Goal: Transaction & Acquisition: Purchase product/service

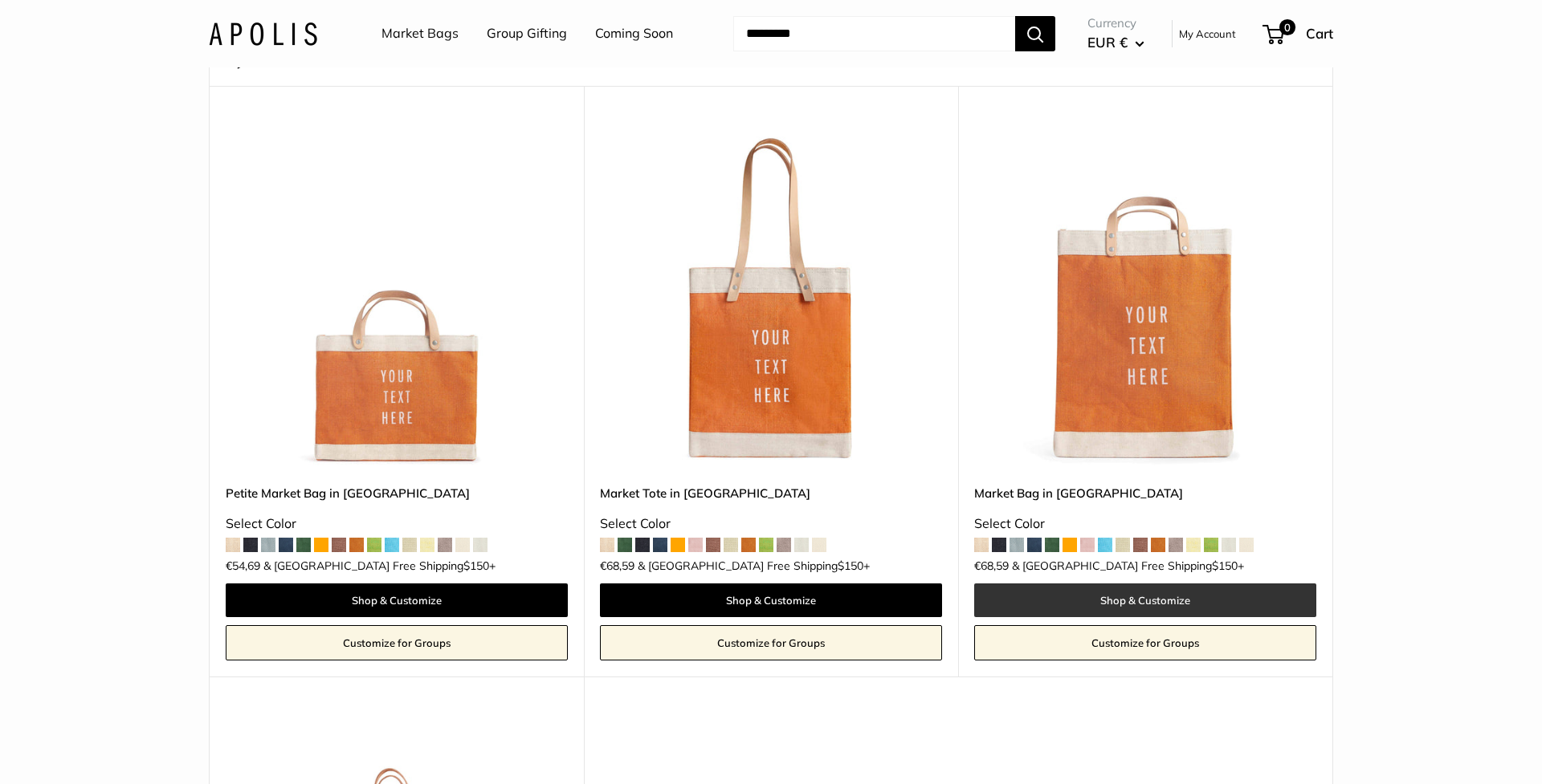
scroll to position [142, 0]
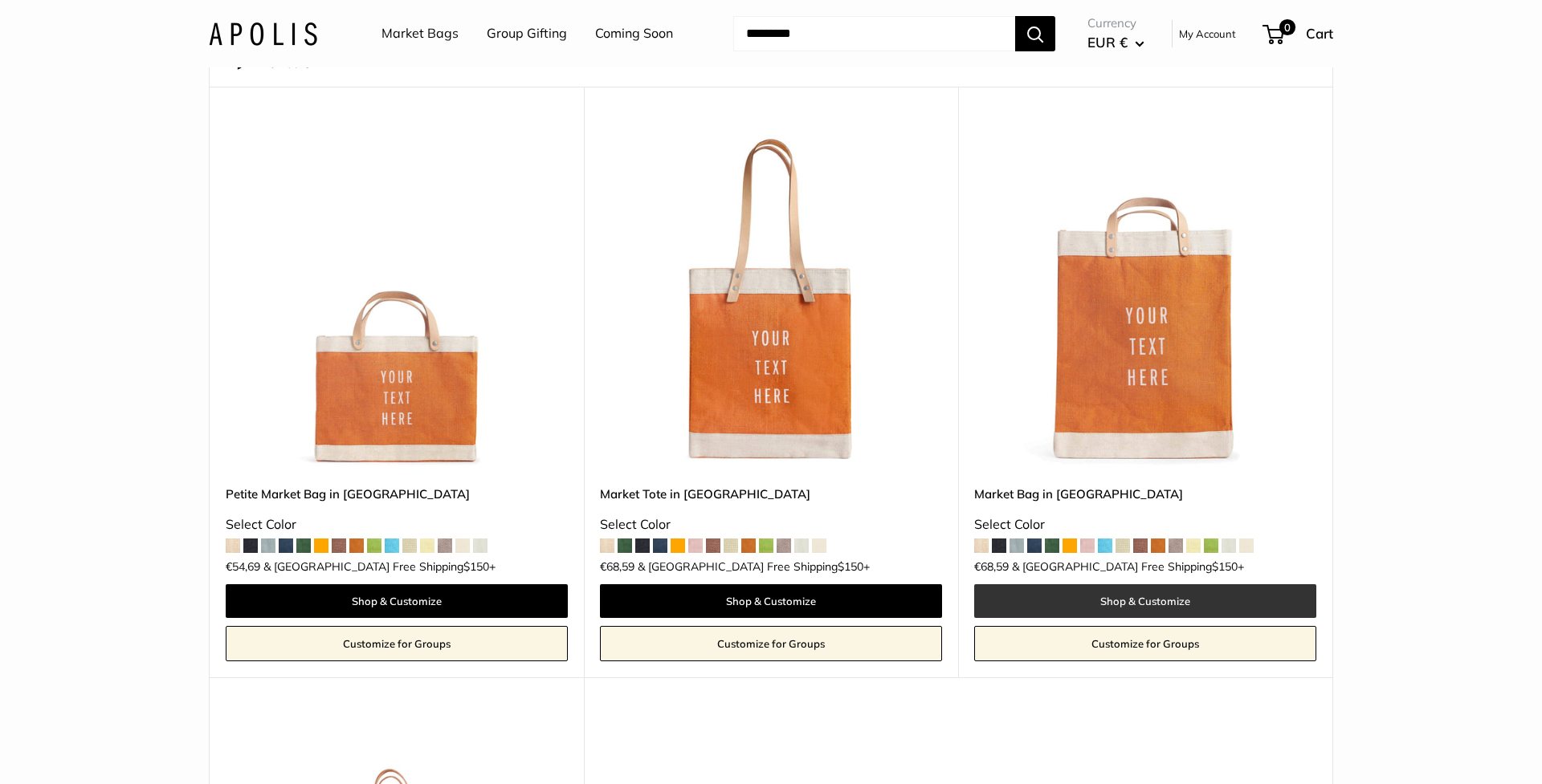
click at [1135, 594] on link "Shop & Customize" at bounding box center [1146, 601] width 342 height 34
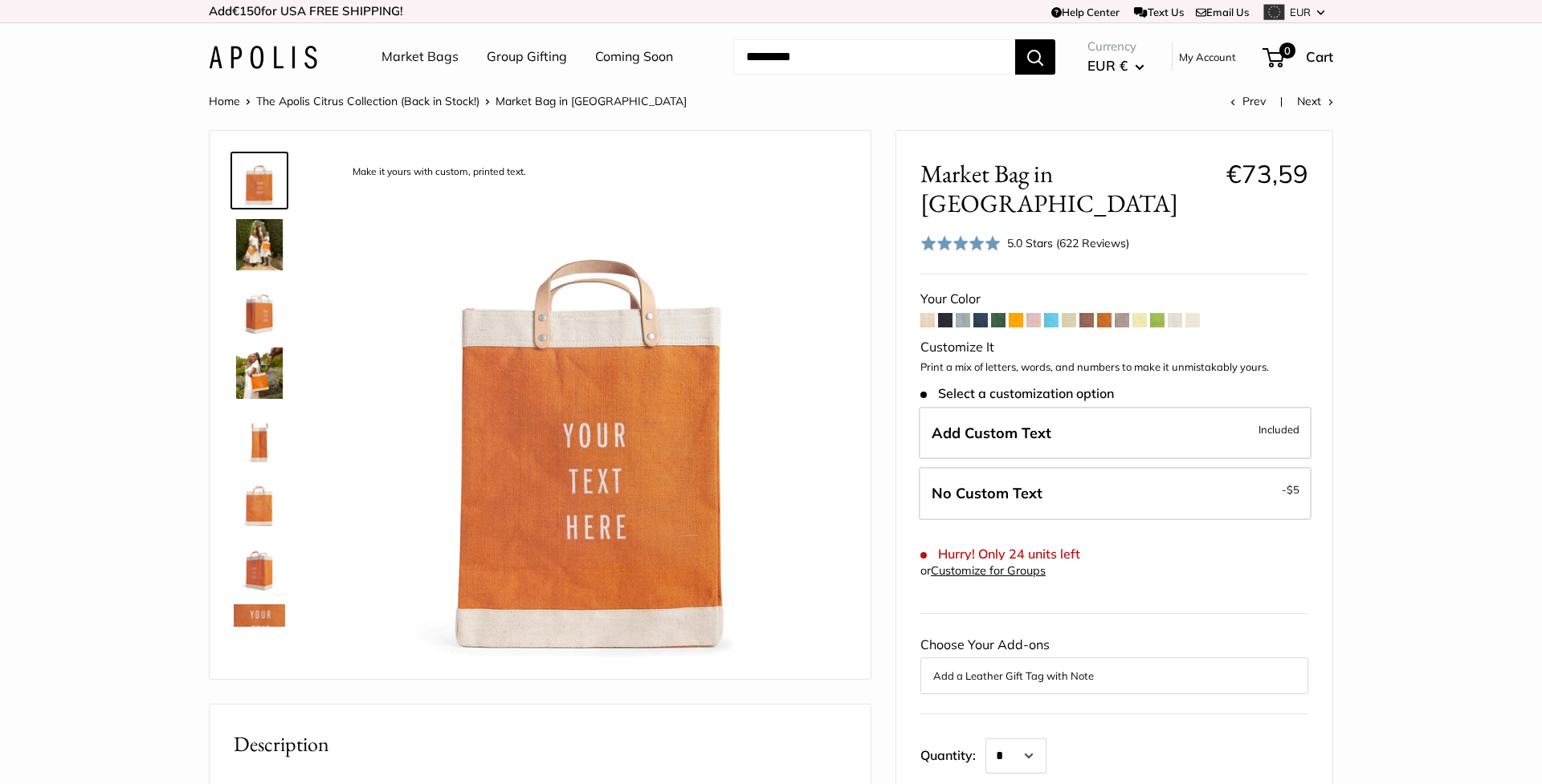
click at [1155, 313] on span at bounding box center [1156, 320] width 14 height 14
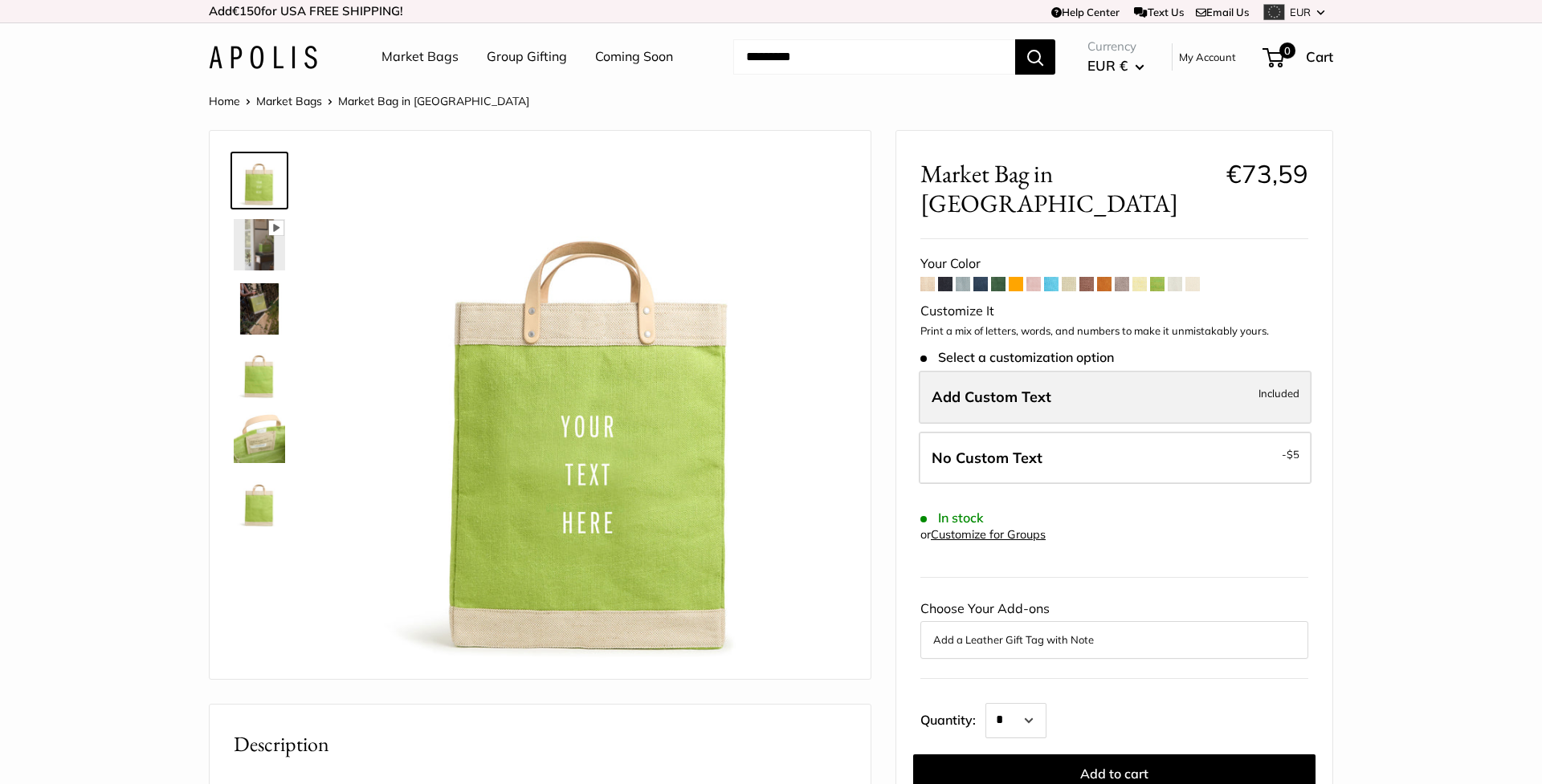
click at [1034, 388] on span "Add Custom Text" at bounding box center [991, 397] width 120 height 19
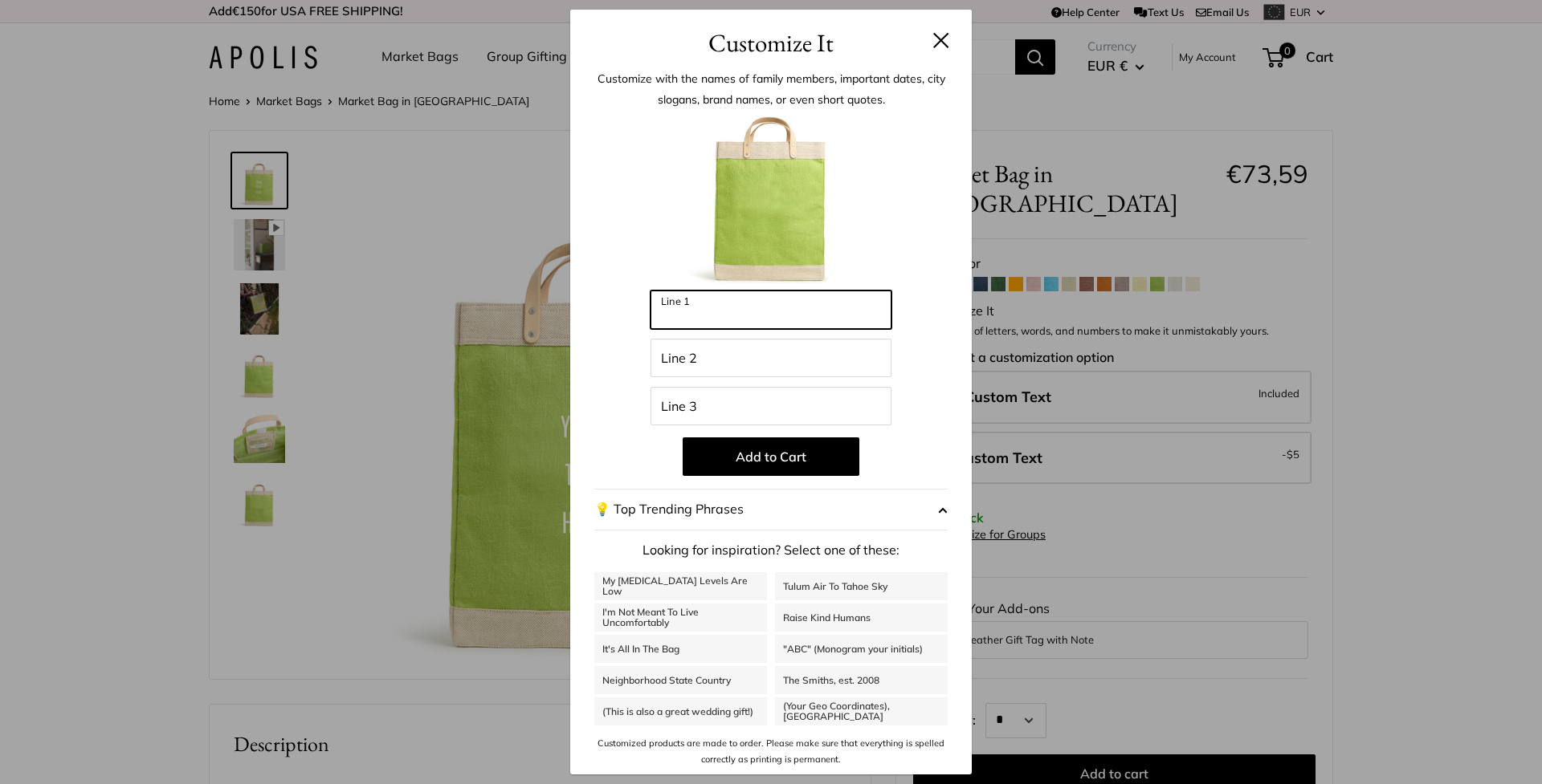
click at [763, 311] on input "Line 1" at bounding box center [771, 310] width 241 height 39
type input "**********"
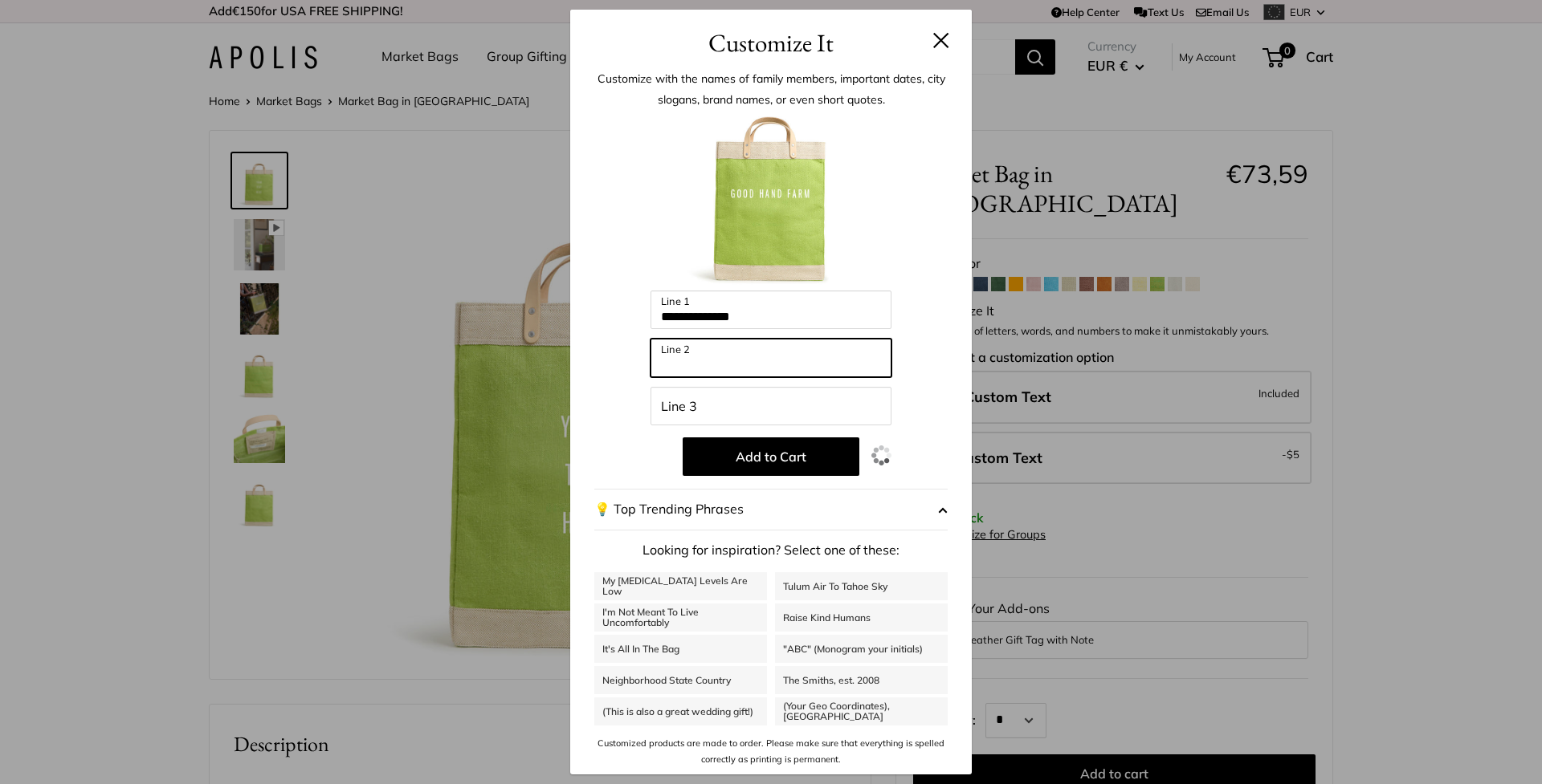
click at [700, 357] on input "Line 2" at bounding box center [771, 358] width 241 height 39
type input "**********"
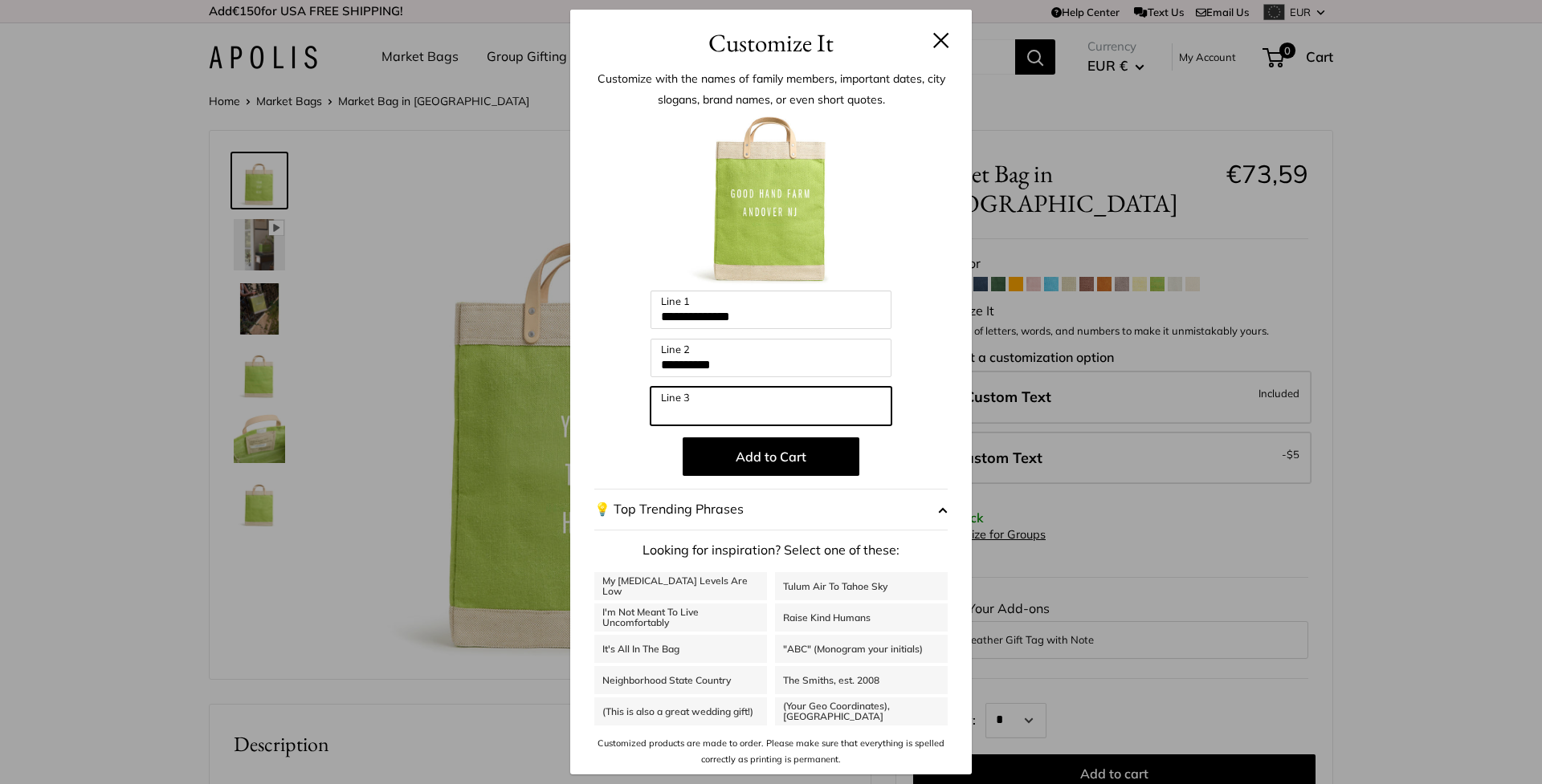
click at [662, 402] on input "Line 3" at bounding box center [771, 406] width 241 height 39
type input "***"
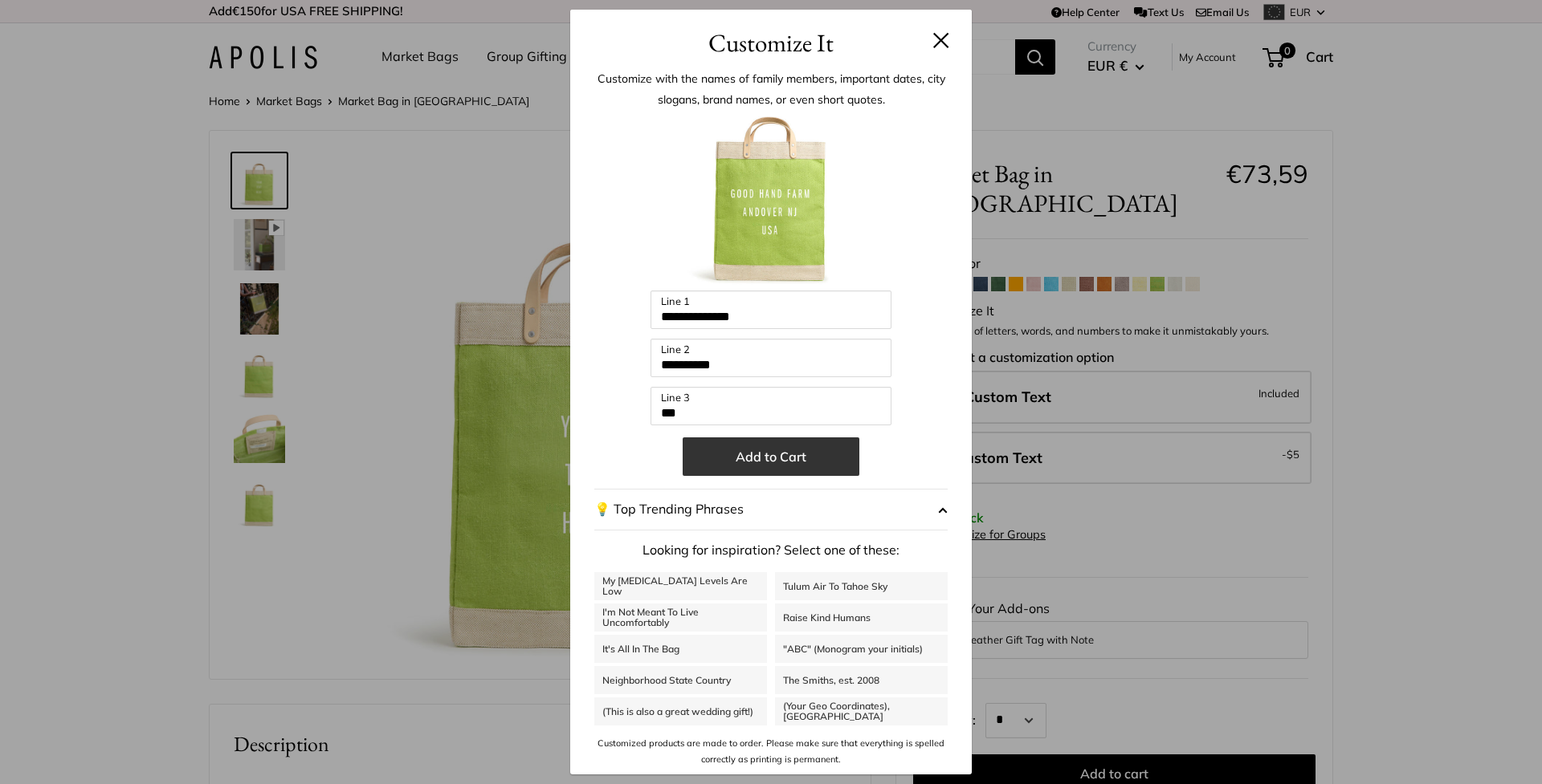
click at [741, 449] on button "Add to Cart" at bounding box center [770, 457] width 176 height 39
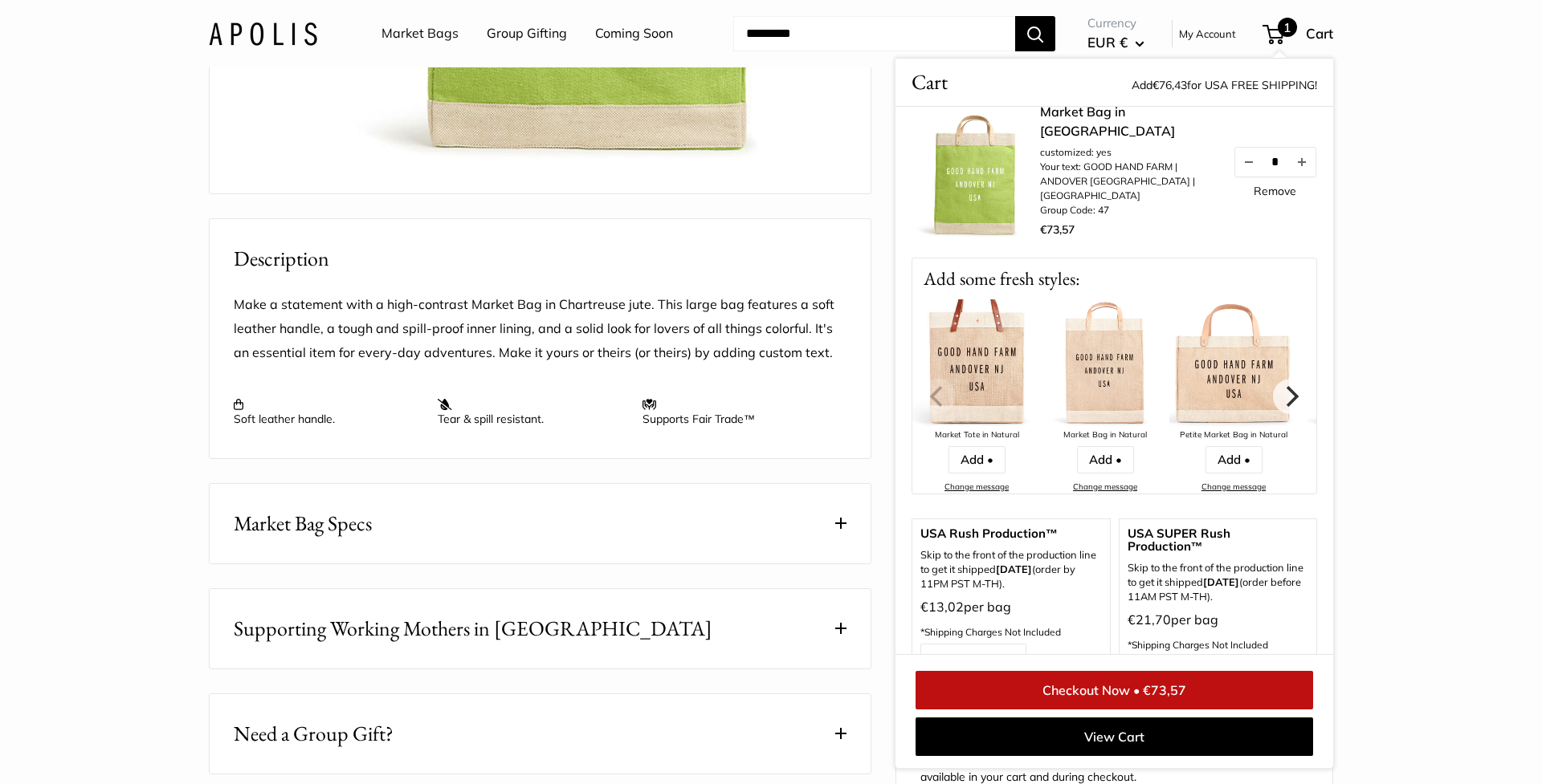
scroll to position [523, 0]
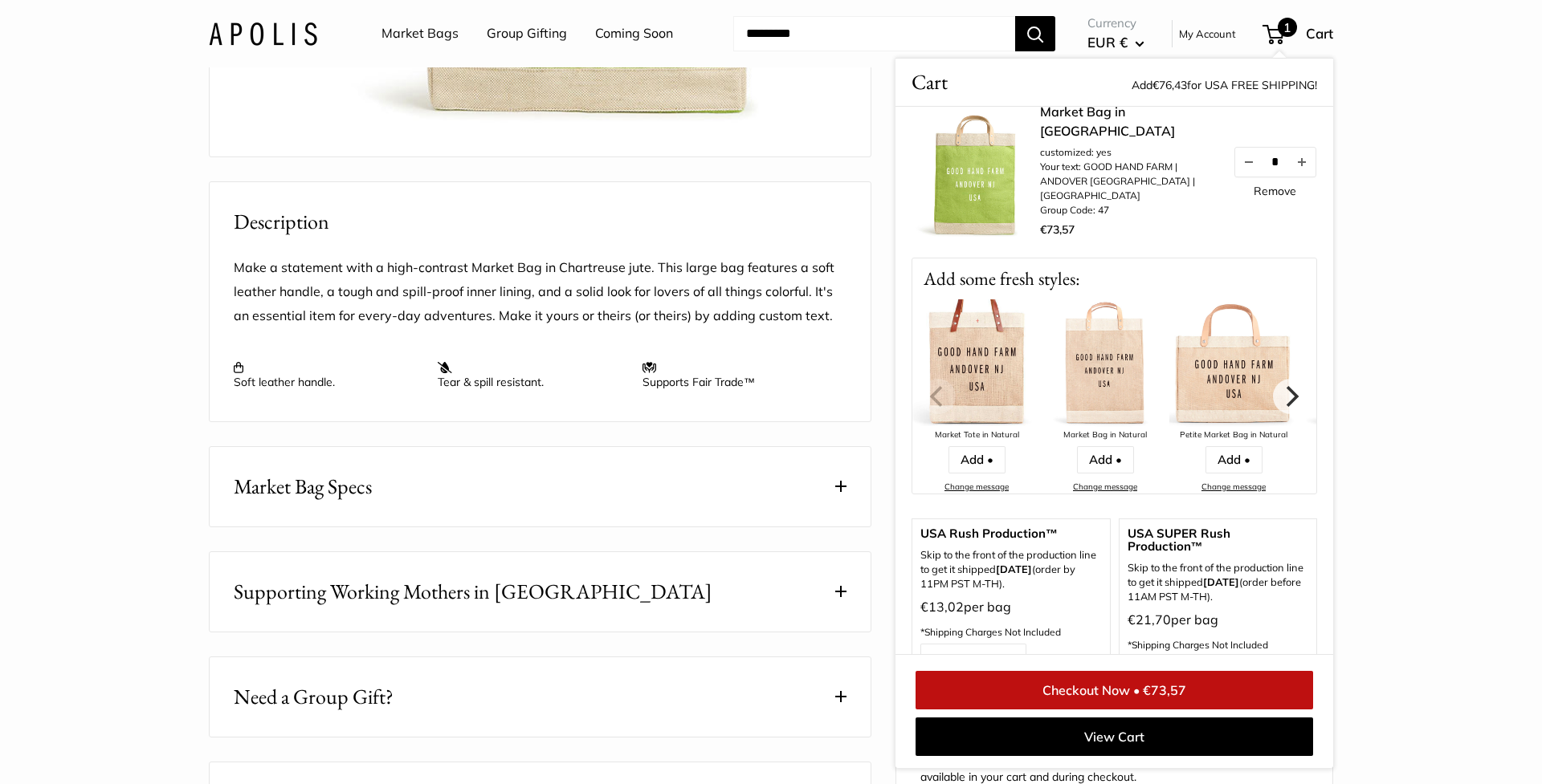
click at [816, 526] on button "Market Bag Specs" at bounding box center [539, 486] width 660 height 79
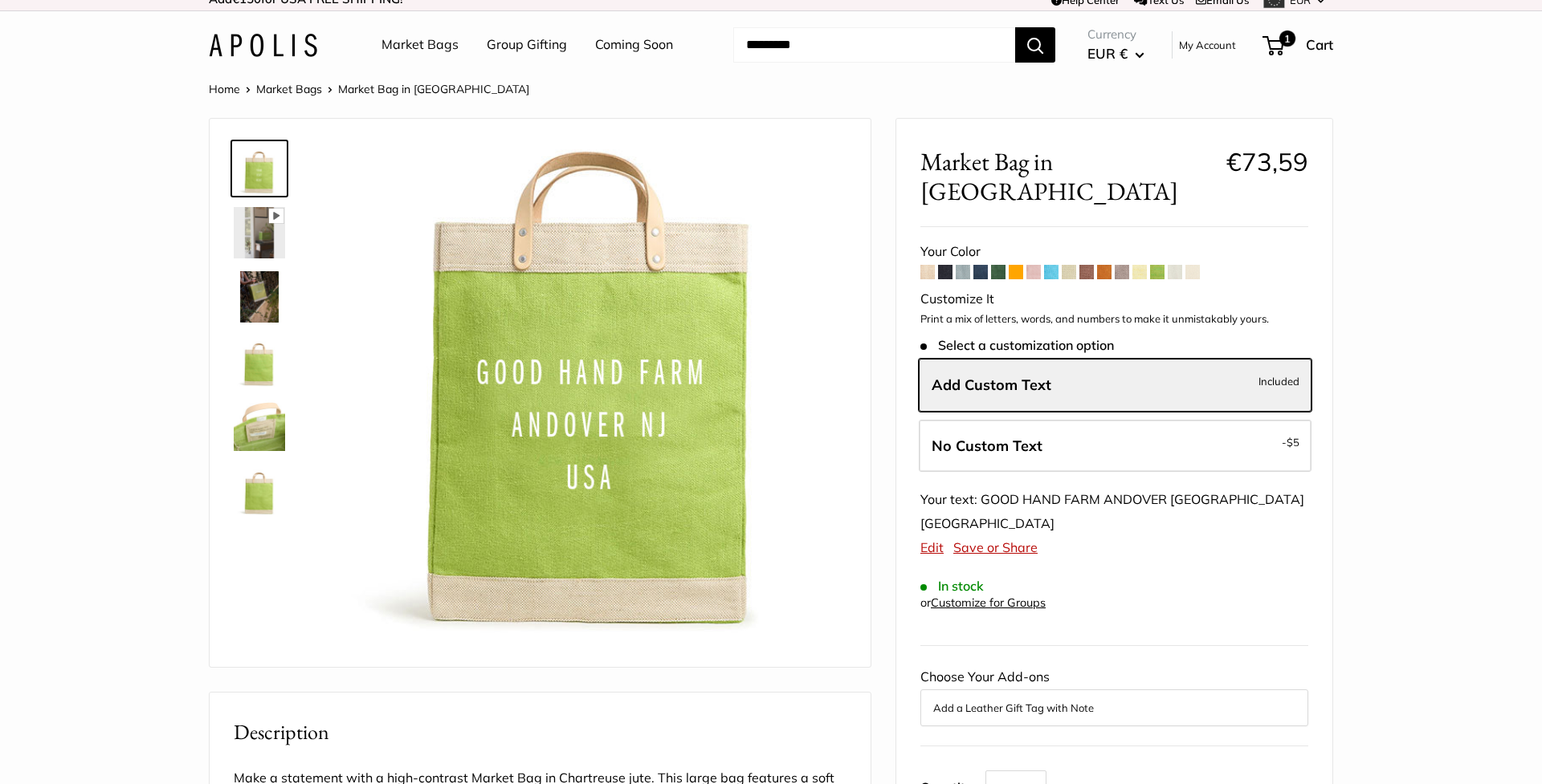
scroll to position [0, 0]
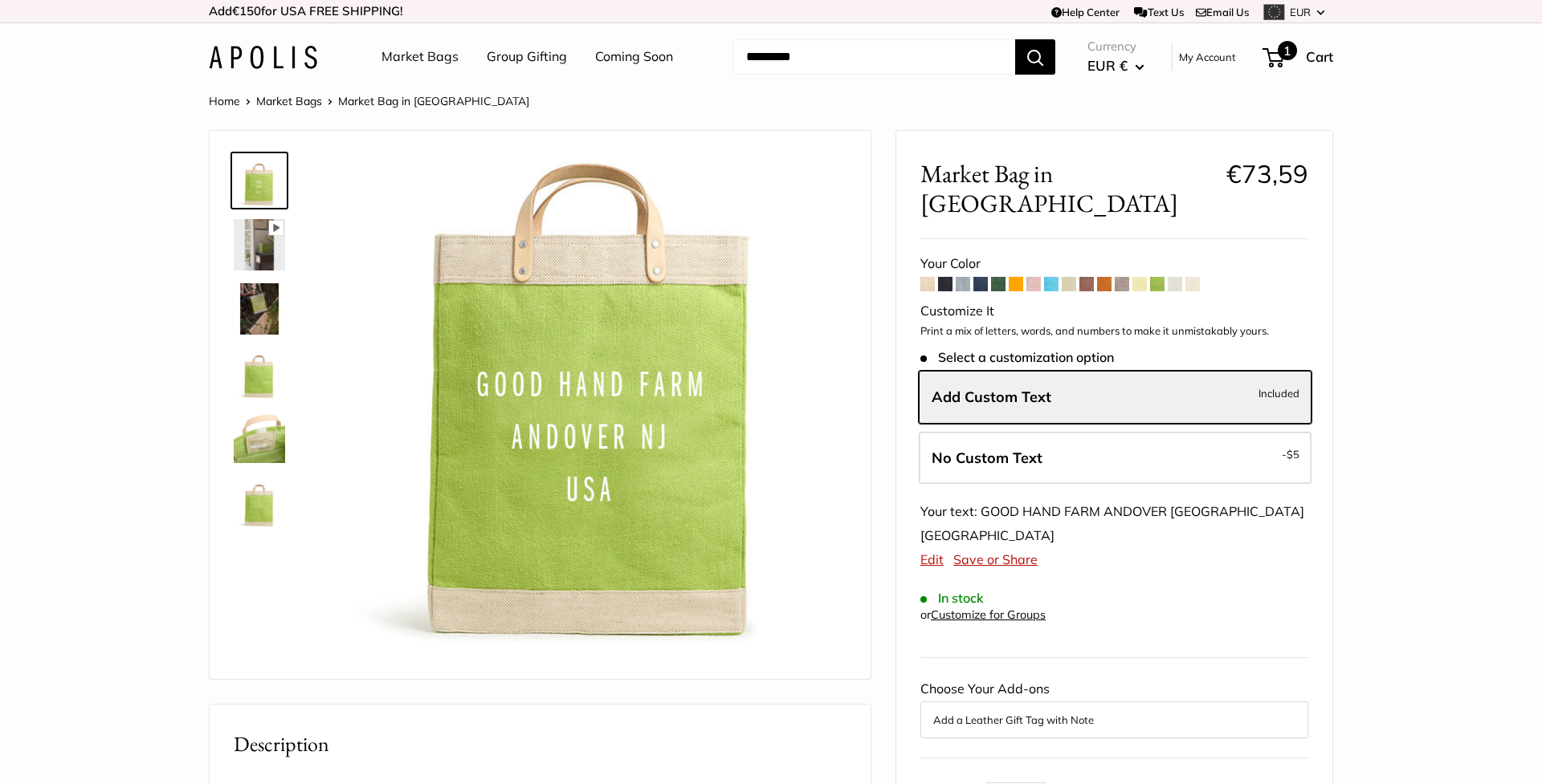
click at [1287, 51] on span "1" at bounding box center [1287, 51] width 19 height 19
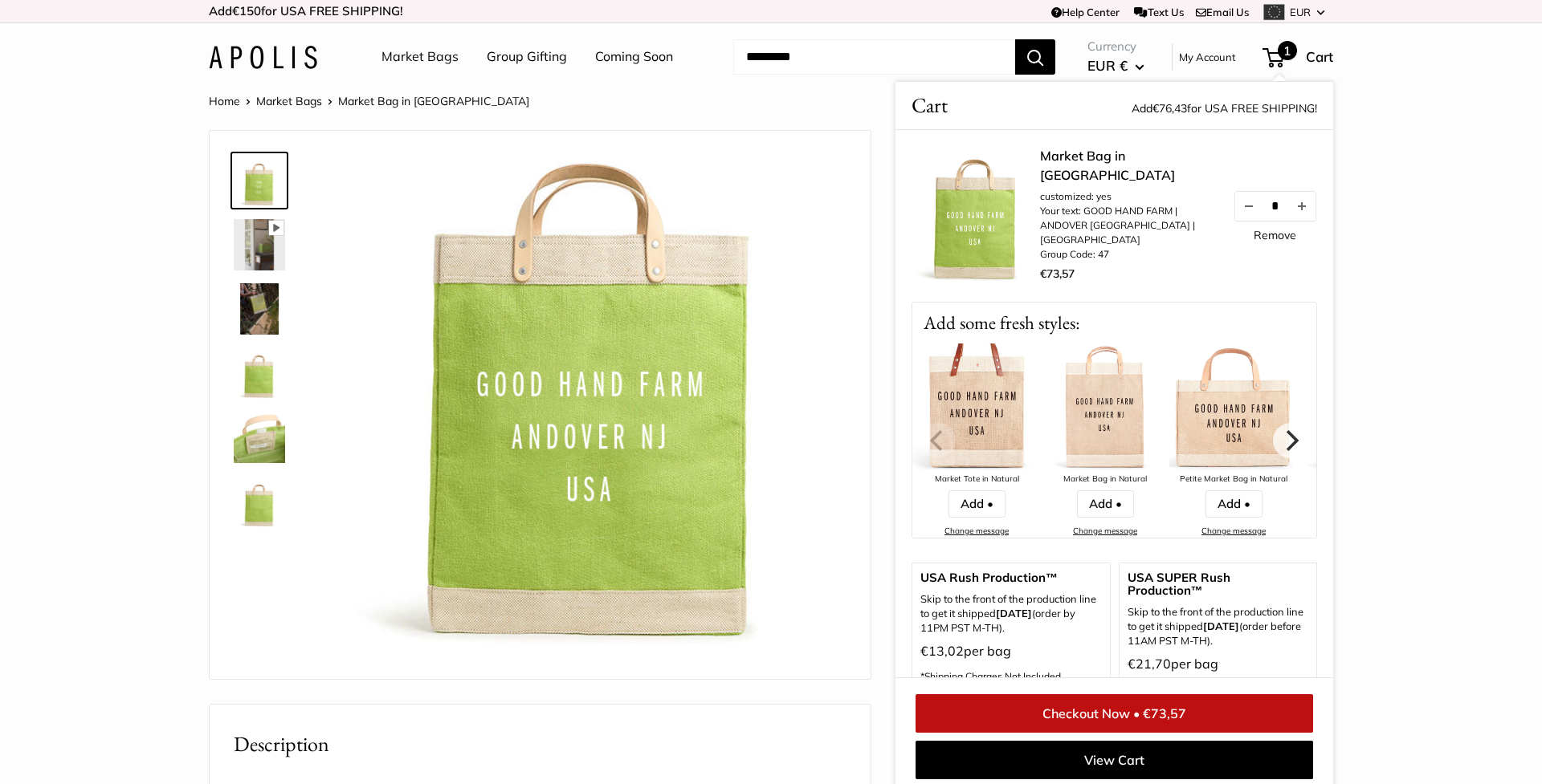
click at [966, 405] on img at bounding box center [976, 407] width 128 height 128
click at [971, 403] on img at bounding box center [976, 407] width 128 height 128
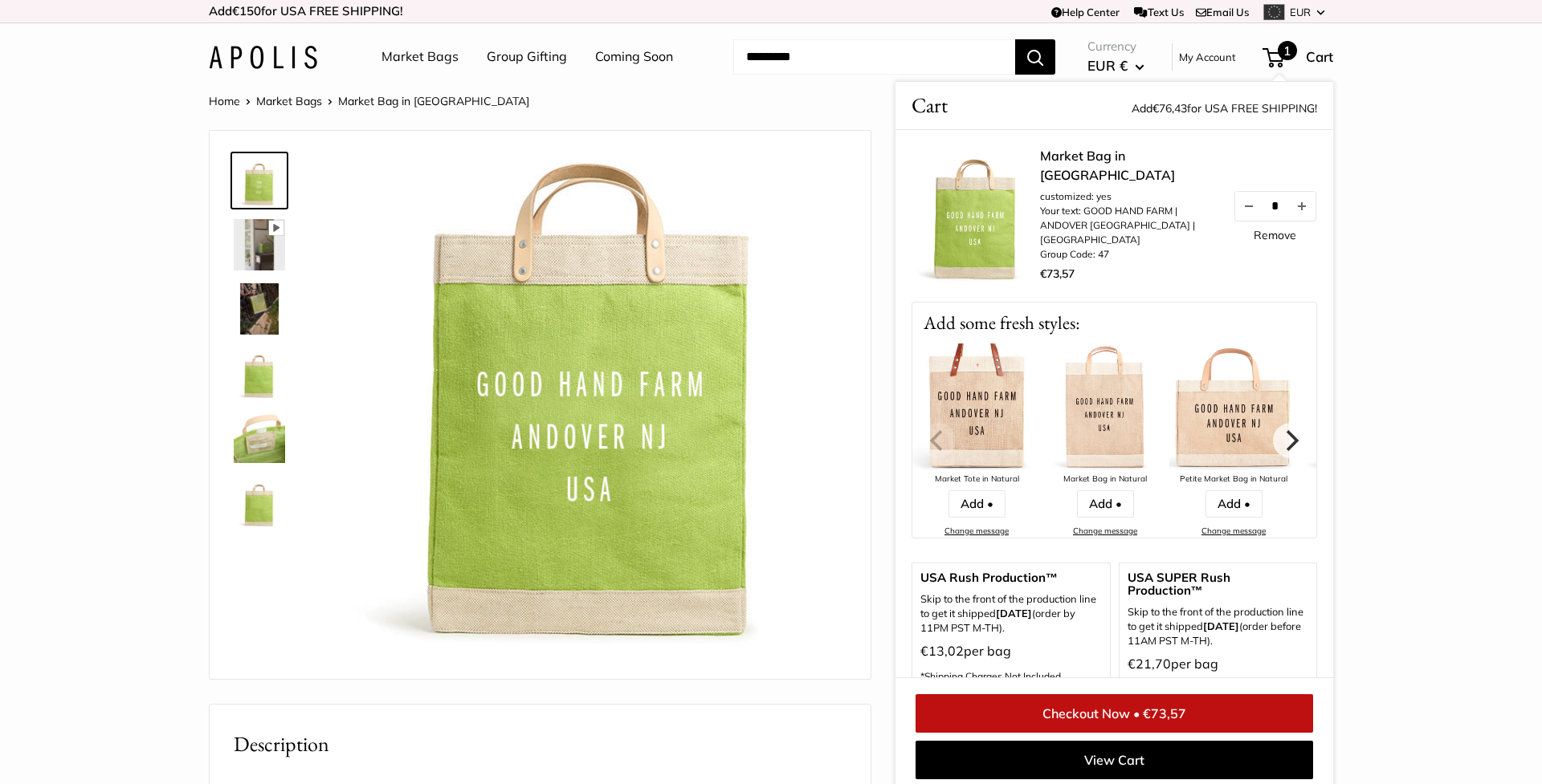
click at [971, 403] on img at bounding box center [976, 407] width 128 height 128
click at [415, 51] on link "Market Bags" at bounding box center [419, 56] width 77 height 24
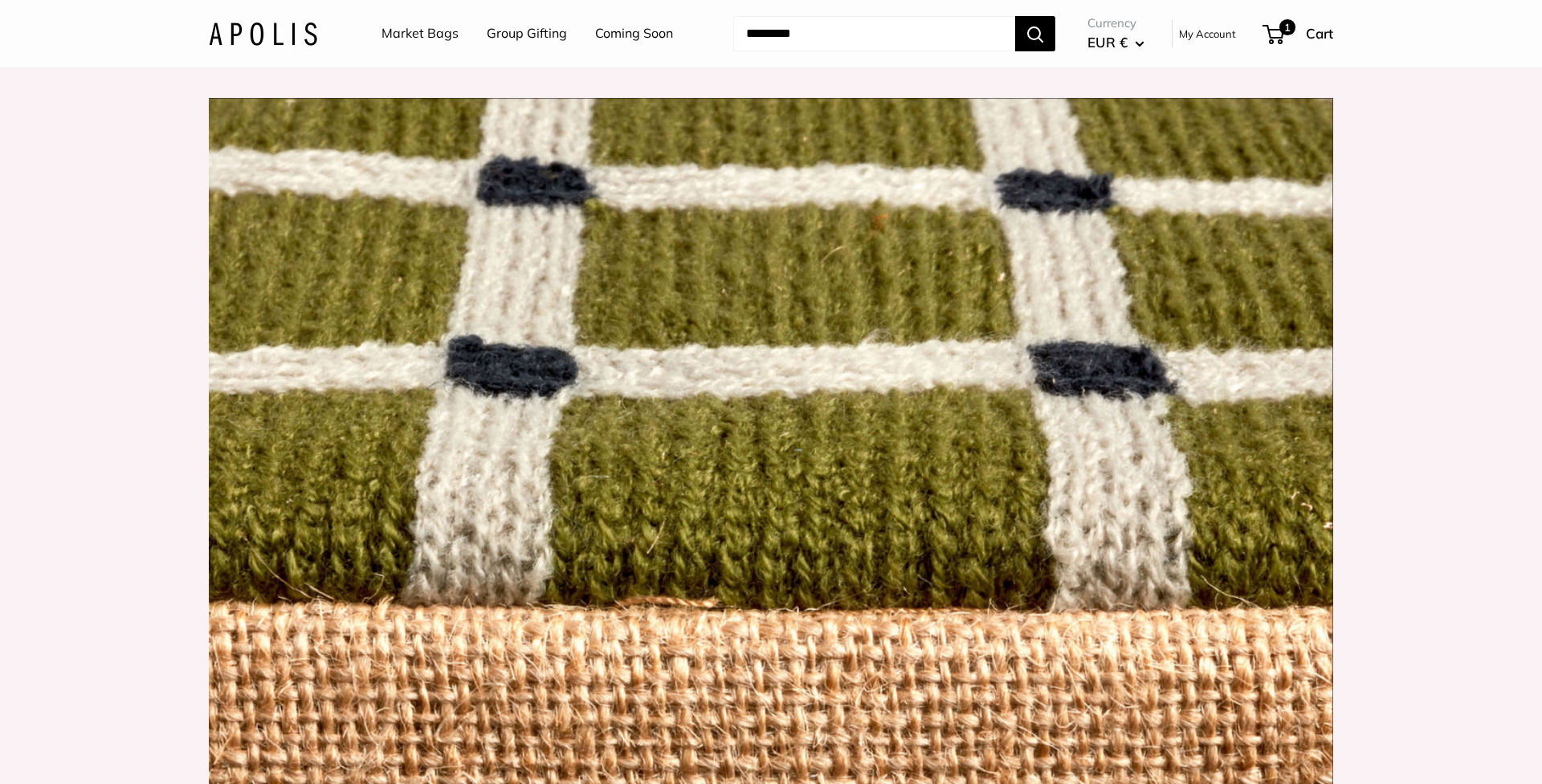
scroll to position [1636, 0]
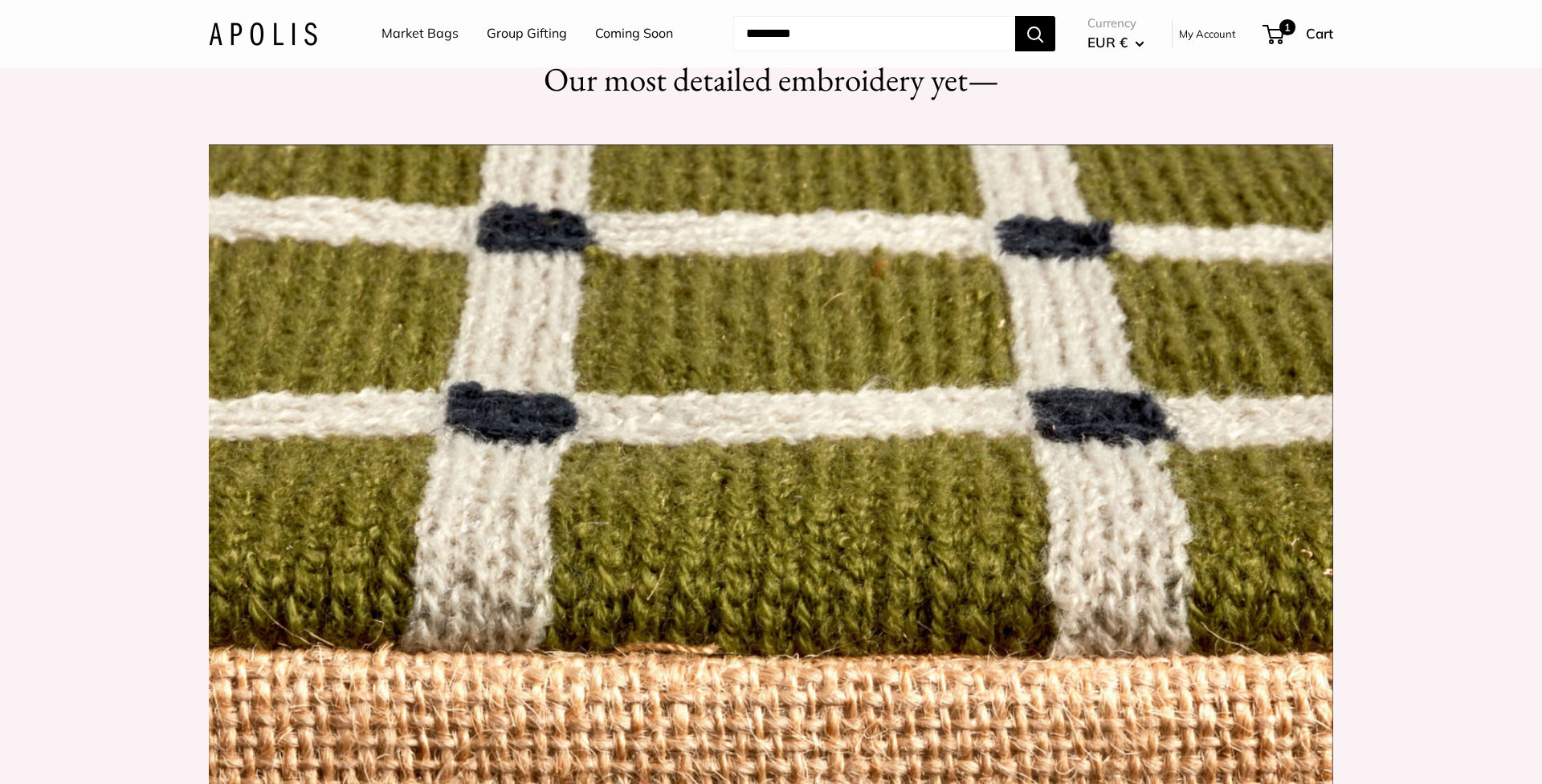
click at [429, 30] on link "Market Bags" at bounding box center [419, 34] width 77 height 24
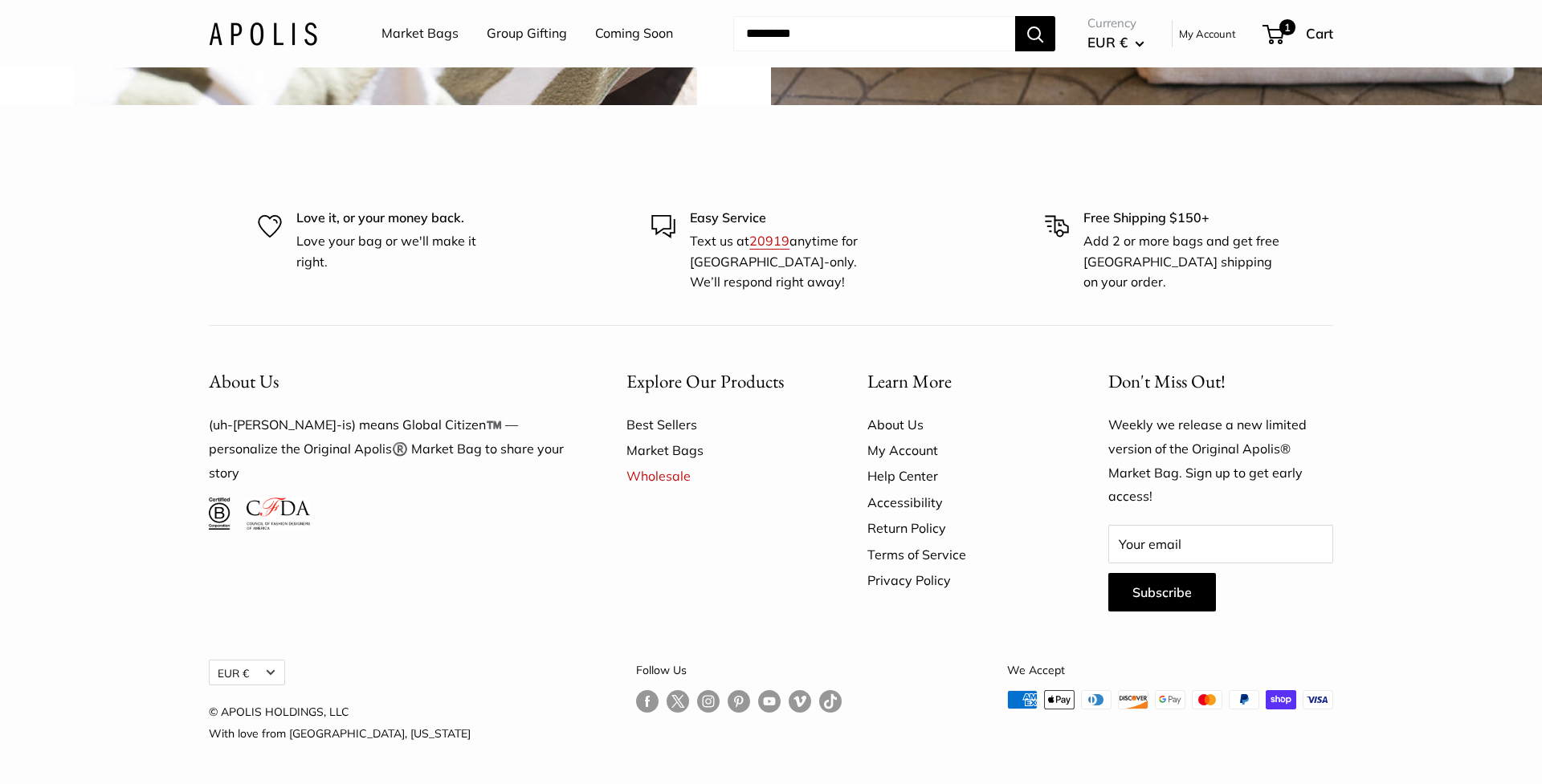
scroll to position [4797, 0]
click at [406, 30] on link "Market Bags" at bounding box center [419, 34] width 77 height 24
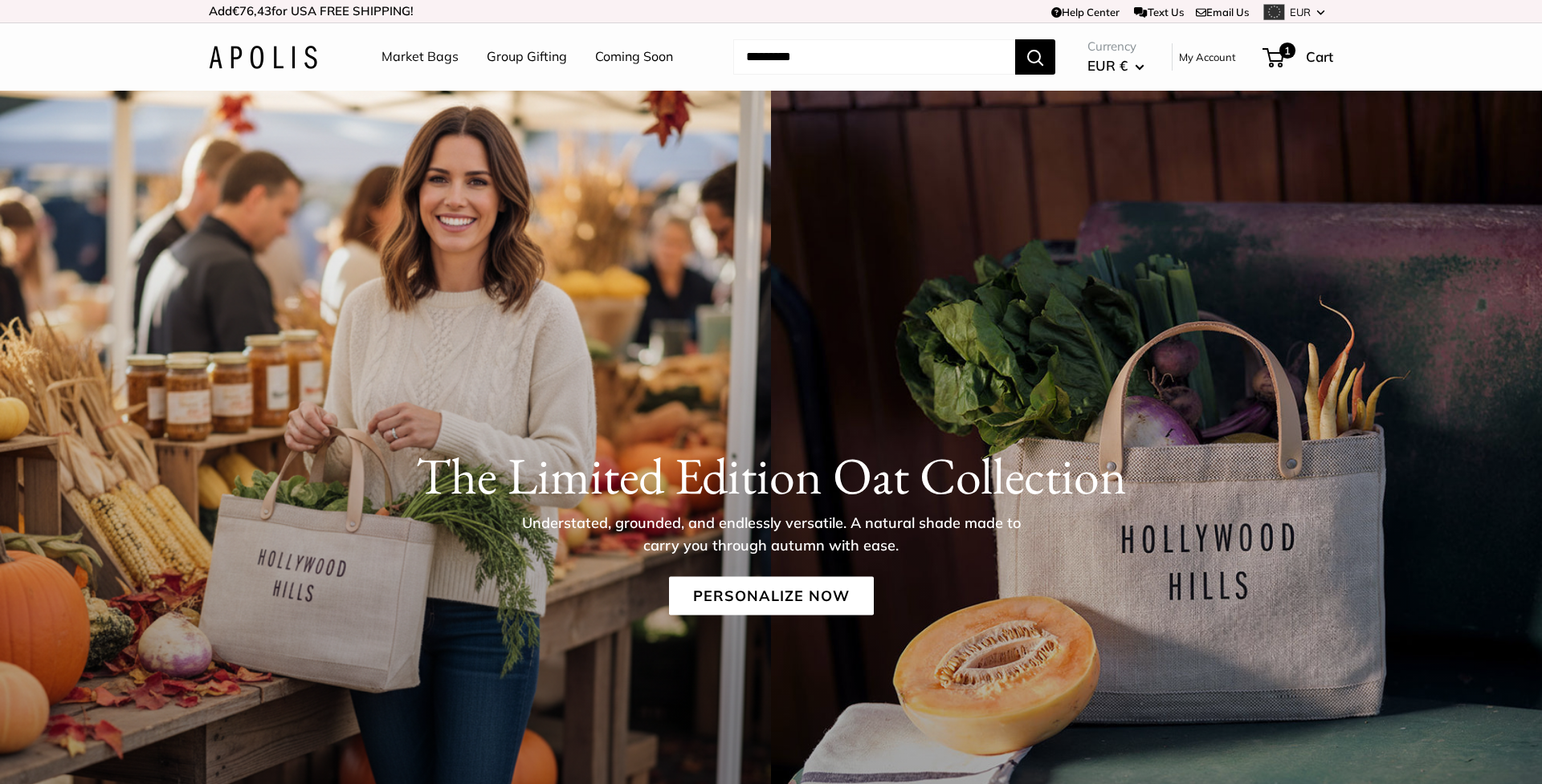
click at [259, 52] on img at bounding box center [263, 57] width 109 height 24
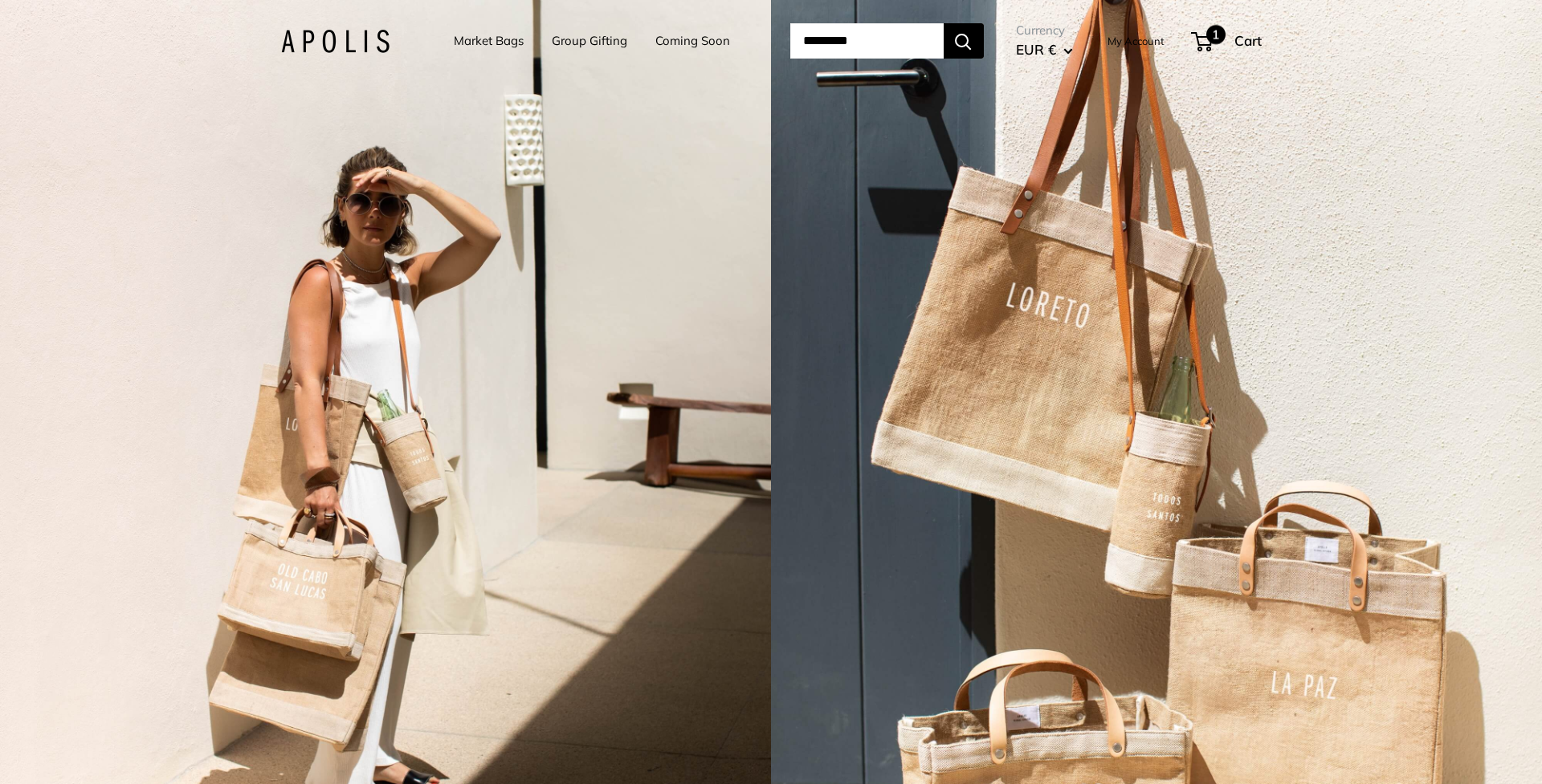
click at [1226, 34] on span "1" at bounding box center [1216, 35] width 19 height 19
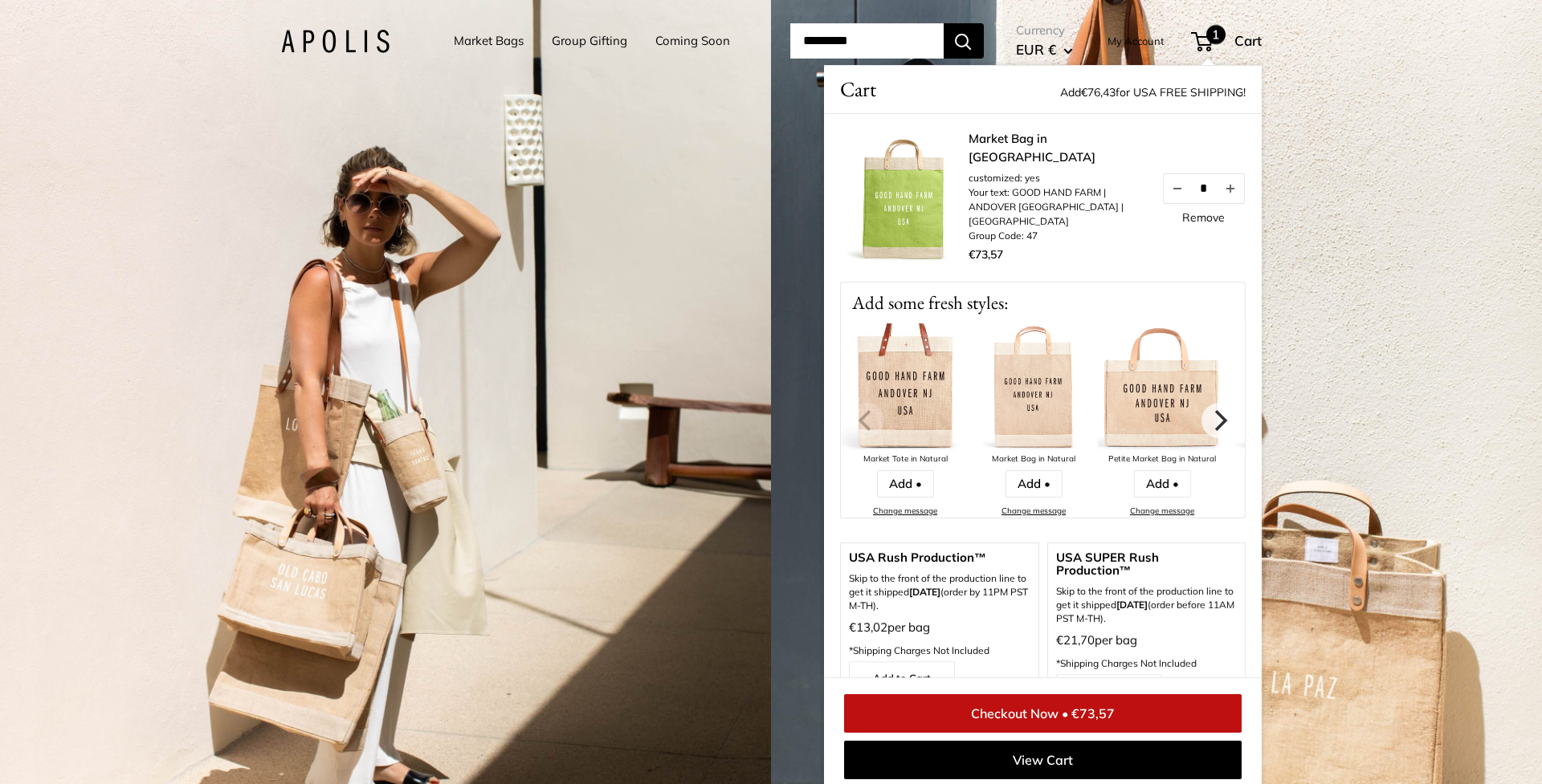
click at [954, 188] on img at bounding box center [904, 201] width 128 height 128
click at [1348, 109] on div "2 / 5" at bounding box center [1156, 392] width 771 height 784
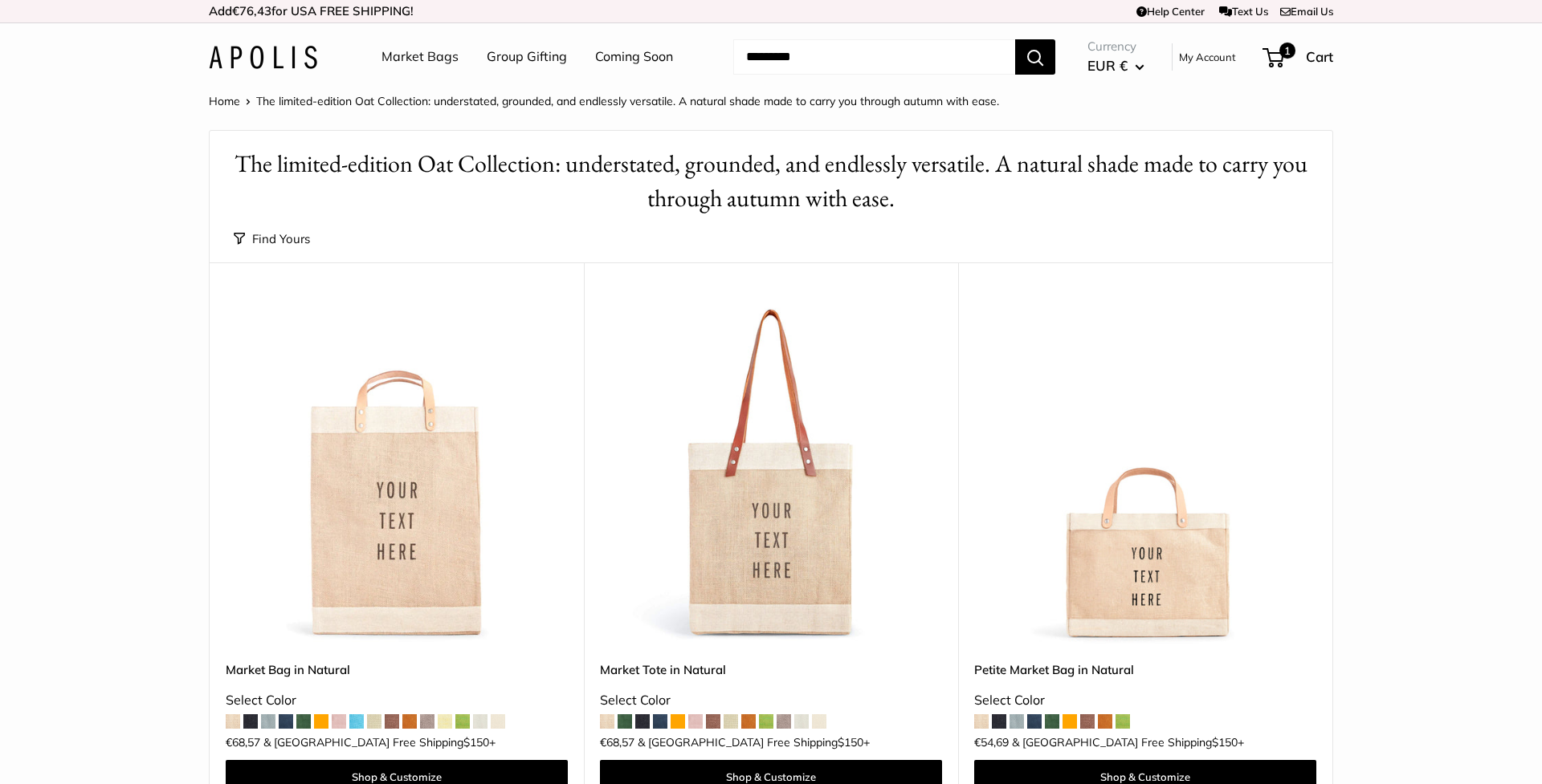
click at [1187, 58] on link "My Account" at bounding box center [1207, 56] width 57 height 19
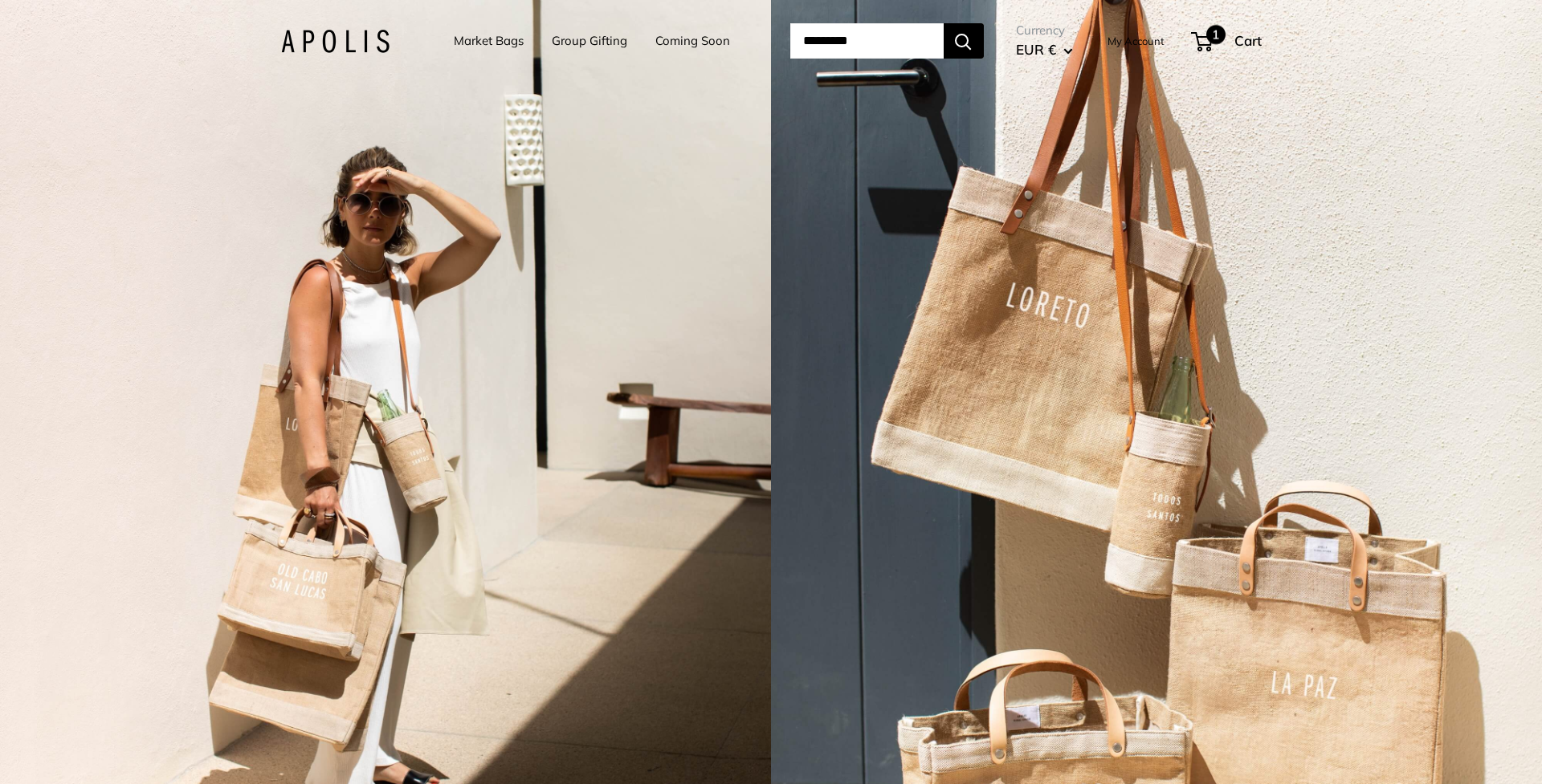
click at [1226, 41] on span "1" at bounding box center [1216, 35] width 19 height 19
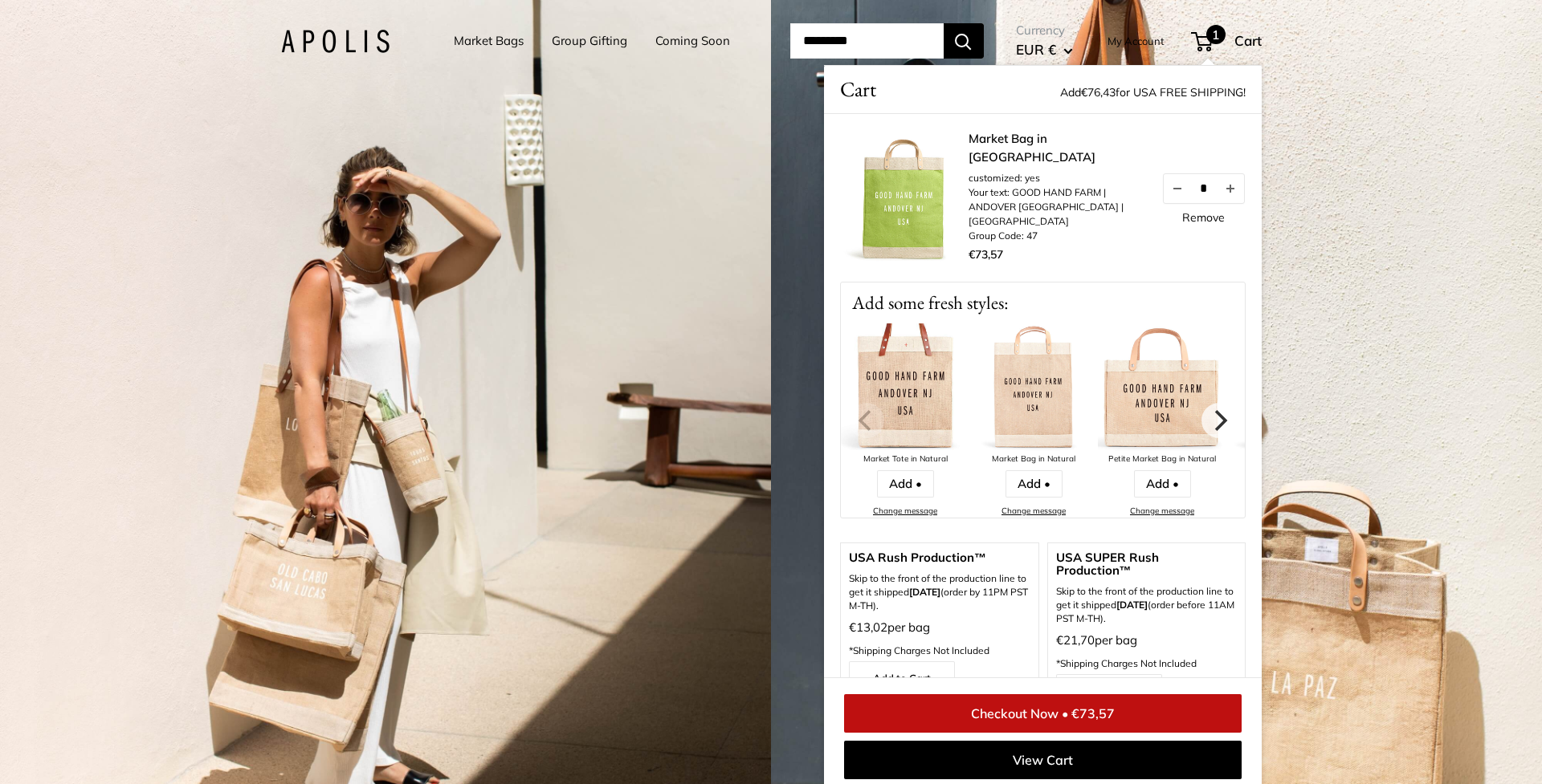
click at [1011, 708] on link "Checkout Now • €73,57" at bounding box center [1043, 713] width 397 height 39
